Goal: Find contact information: Find contact information

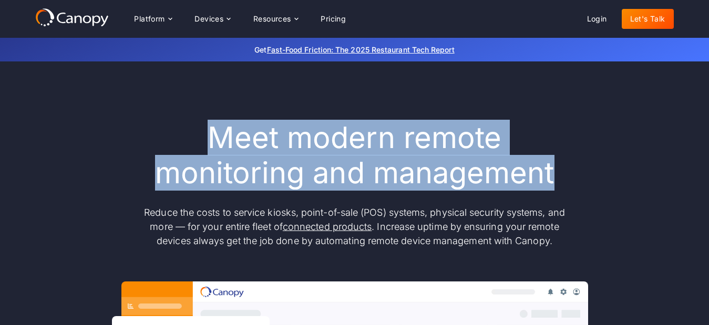
copy h1 "Meet modern remote monitoring and management"
drag, startPoint x: 210, startPoint y: 141, endPoint x: 575, endPoint y: 187, distance: 367.6
click at [575, 187] on h1 "Meet modern remote monitoring and management" at bounding box center [355, 155] width 442 height 70
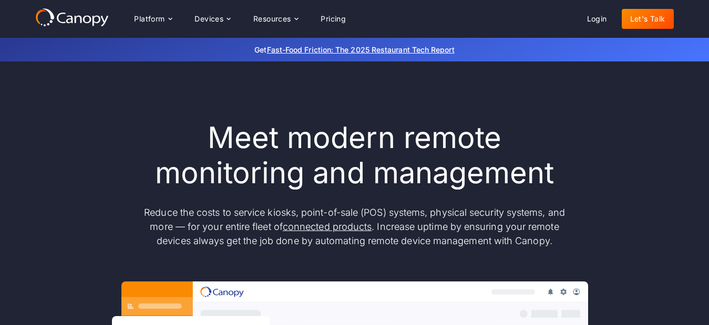
click at [142, 209] on p "Reduce the costs to service kiosks, point-of-sale (POS) systems, physical secur…" at bounding box center [355, 227] width 442 height 43
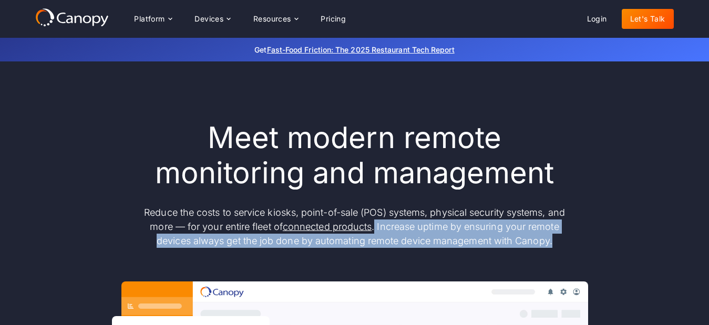
copy p "Increase uptime by ensuring your remote devices always get the job done by auto…"
drag, startPoint x: 377, startPoint y: 224, endPoint x: 561, endPoint y: 235, distance: 184.3
click at [561, 235] on p "Reduce the costs to service kiosks, point-of-sale (POS) systems, physical secur…" at bounding box center [355, 227] width 442 height 43
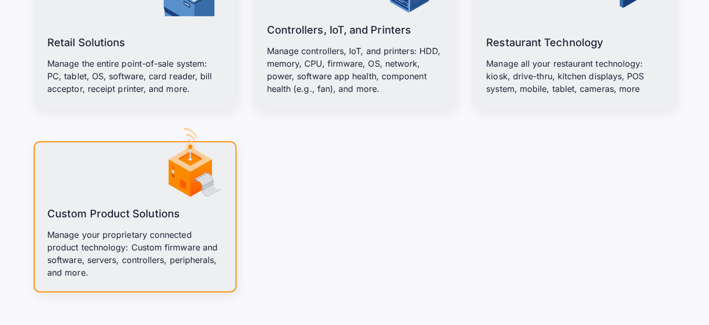
scroll to position [3523, 0]
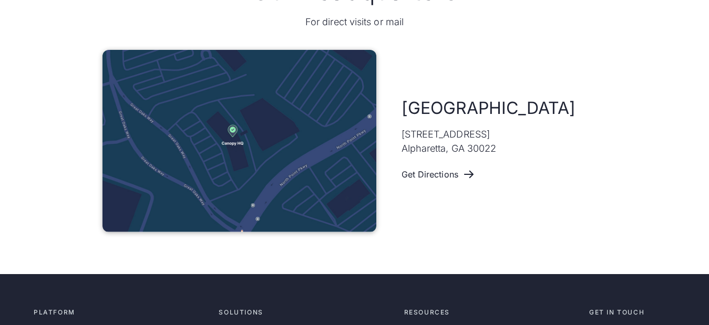
scroll to position [631, 0]
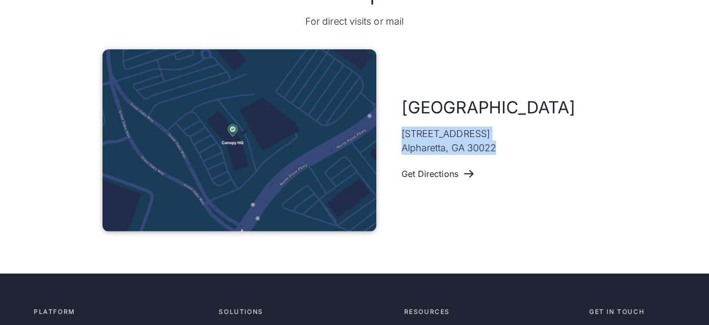
copy p "11475 Great Oaks Way #325 Alpharetta, GA 30022"
drag, startPoint x: 504, startPoint y: 149, endPoint x: 401, endPoint y: 131, distance: 105.2
click at [401, 131] on div "Atlanta 11475 Great Oaks Way #325 Alpharetta, GA 30022 Get Directions" at bounding box center [354, 140] width 505 height 182
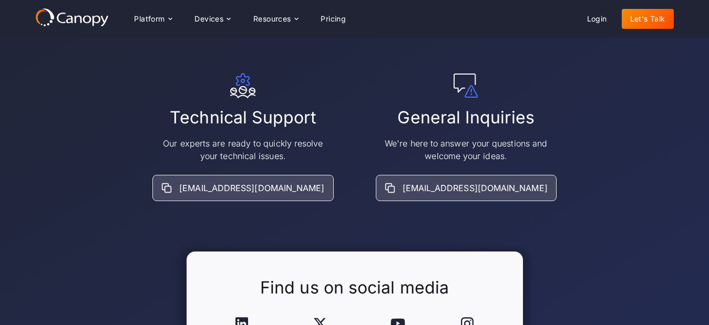
scroll to position [69, 0]
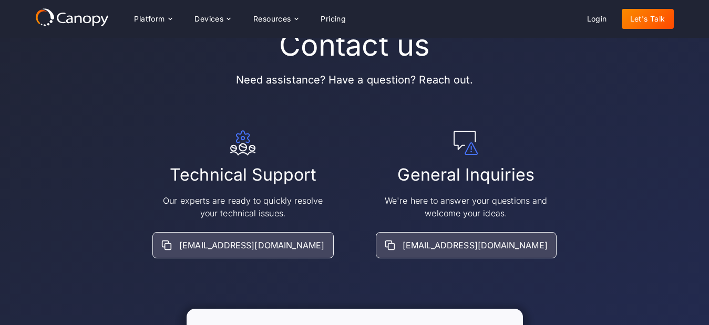
click at [81, 18] on icon at bounding box center [78, 19] width 7 height 8
